Goal: Browse casually

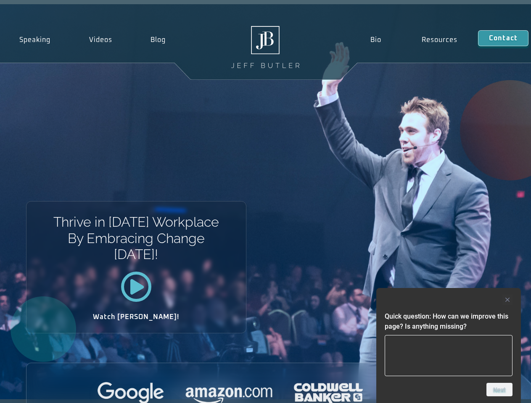
click at [265, 202] on div "Thrive in [DATE] Workplace By Embracing Change [DATE]! Watch [PERSON_NAME]!" at bounding box center [265, 201] width 531 height 395
click at [448, 300] on div at bounding box center [448, 300] width 128 height 10
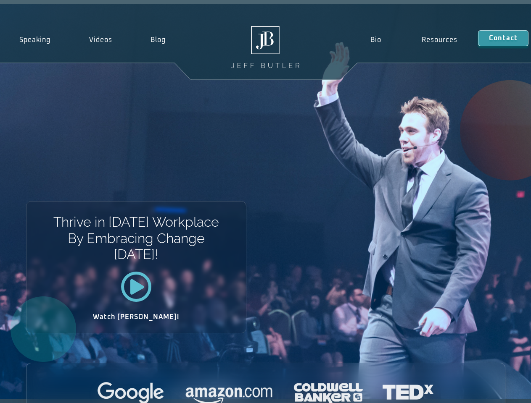
click at [499, 390] on div at bounding box center [265, 393] width 478 height 23
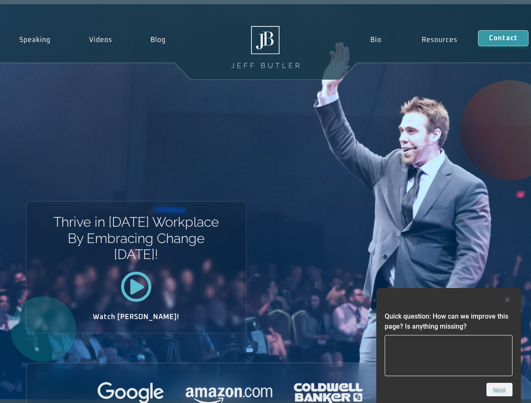
click at [265, 202] on div "Thrive in [DATE] Workplace By Embracing Change [DATE]! Watch [PERSON_NAME]!" at bounding box center [265, 201] width 531 height 395
click at [448, 300] on div at bounding box center [448, 300] width 128 height 10
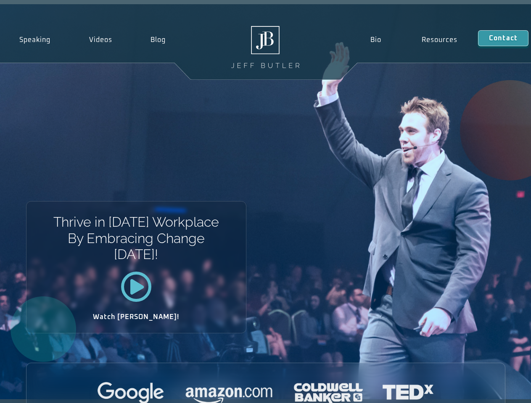
click at [499, 390] on div at bounding box center [265, 393] width 478 height 23
